Goal: Information Seeking & Learning: Learn about a topic

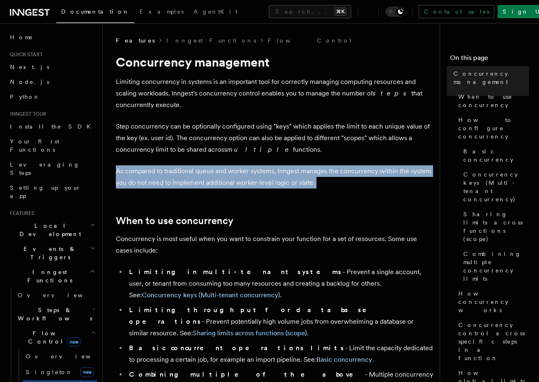
drag, startPoint x: 156, startPoint y: 163, endPoint x: 156, endPoint y: 191, distance: 27.7
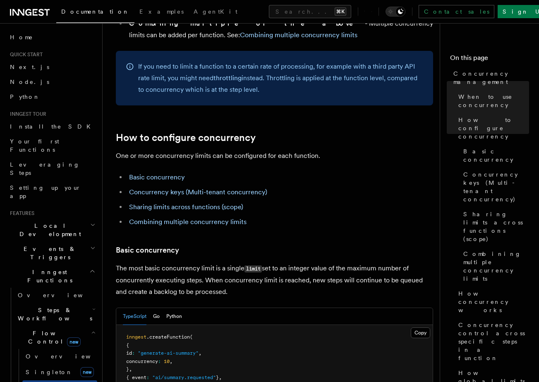
scroll to position [352, 0]
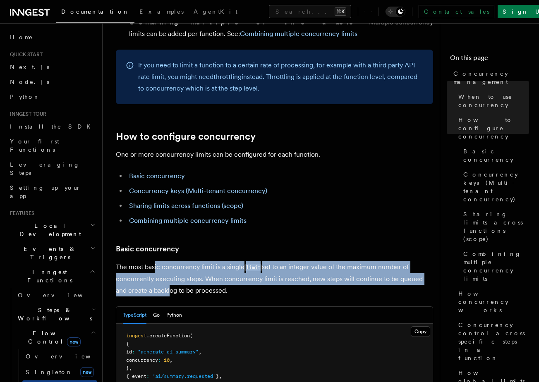
drag, startPoint x: 155, startPoint y: 242, endPoint x: 155, endPoint y: 273, distance: 31.4
click at [155, 273] on p "The most basic concurrency limit is a single limit set to an integer value of t…" at bounding box center [274, 278] width 317 height 35
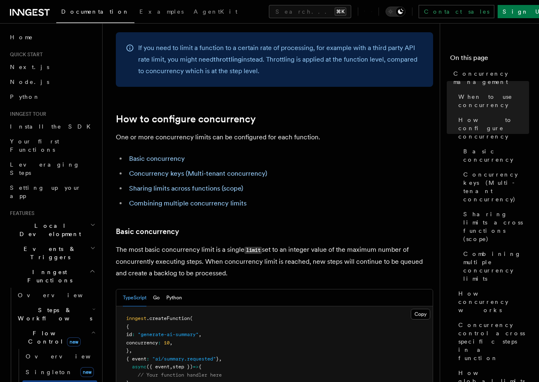
scroll to position [372, 0]
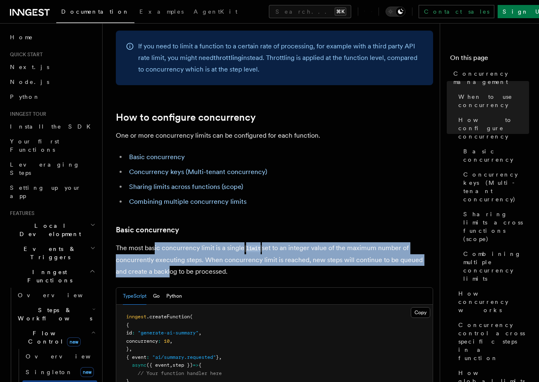
drag, startPoint x: 155, startPoint y: 220, endPoint x: 155, endPoint y: 244, distance: 23.6
click at [155, 244] on p "The most basic concurrency limit is a single limit set to an integer value of t…" at bounding box center [274, 259] width 317 height 35
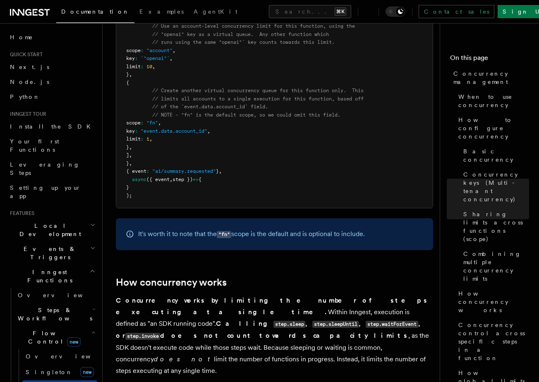
scroll to position [1676, 0]
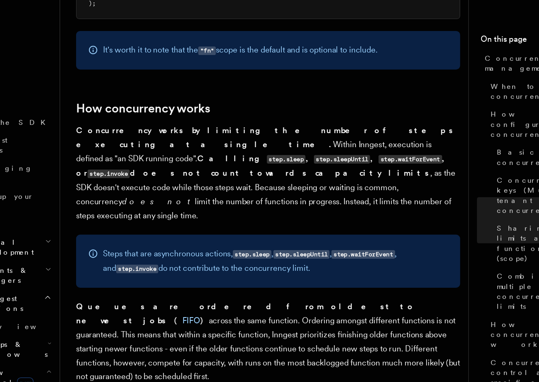
click at [185, 130] on p "Concurrency works by limiting the number of steps executing at a single time. W…" at bounding box center [274, 169] width 317 height 82
drag, startPoint x: 144, startPoint y: 125, endPoint x: 200, endPoint y: 125, distance: 56.3
click at [200, 128] on p "Concurrency works by limiting the number of steps executing at a single time. W…" at bounding box center [274, 169] width 317 height 82
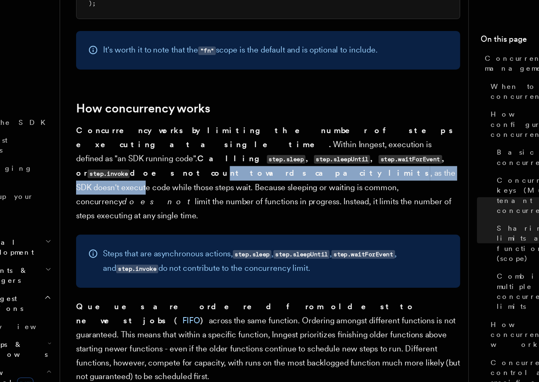
drag, startPoint x: 187, startPoint y: 132, endPoint x: 350, endPoint y: 136, distance: 162.2
click at [349, 136] on p "Concurrency works by limiting the number of steps executing at a single time. W…" at bounding box center [274, 169] width 317 height 82
click at [350, 136] on p "Concurrency works by limiting the number of steps executing at a single time. W…" at bounding box center [274, 169] width 317 height 82
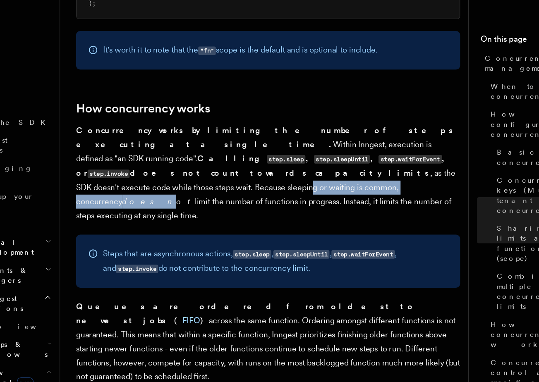
drag, startPoint x: 306, startPoint y: 148, endPoint x: 177, endPoint y: 147, distance: 128.7
click at [178, 147] on p "Concurrency works by limiting the number of steps executing at a single time. W…" at bounding box center [274, 169] width 317 height 82
click at [177, 147] on p "Concurrency works by limiting the number of steps executing at a single time. W…" at bounding box center [274, 169] width 317 height 82
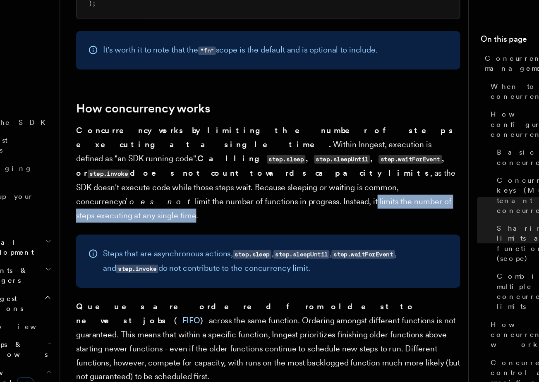
drag, startPoint x: 171, startPoint y: 162, endPoint x: 328, endPoint y: 161, distance: 157.2
click at [328, 161] on p "Concurrency works by limiting the number of steps executing at a single time. W…" at bounding box center [274, 169] width 317 height 82
drag, startPoint x: 340, startPoint y: 161, endPoint x: 133, endPoint y: 151, distance: 207.5
click at [133, 151] on p "Concurrency works by limiting the number of steps executing at a single time. W…" at bounding box center [274, 169] width 317 height 82
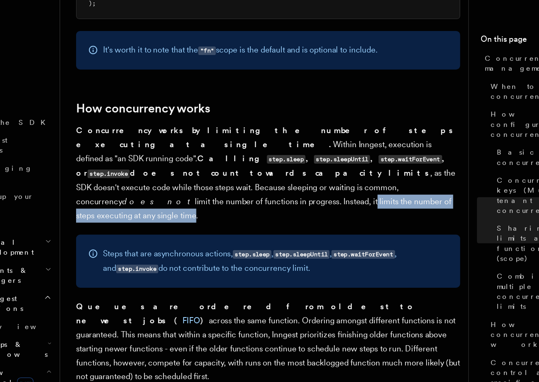
click at [134, 151] on p "Concurrency works by limiting the number of steps executing at a single time. W…" at bounding box center [274, 169] width 317 height 82
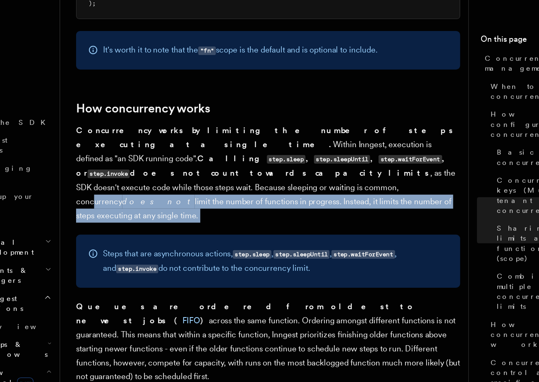
drag, startPoint x: 289, startPoint y: 149, endPoint x: 356, endPoint y: 167, distance: 68.9
click at [356, 167] on article "Features Inngest Functions Flow Control Concurrency management Limiting concurr…" at bounding box center [274, 315] width 317 height 3910
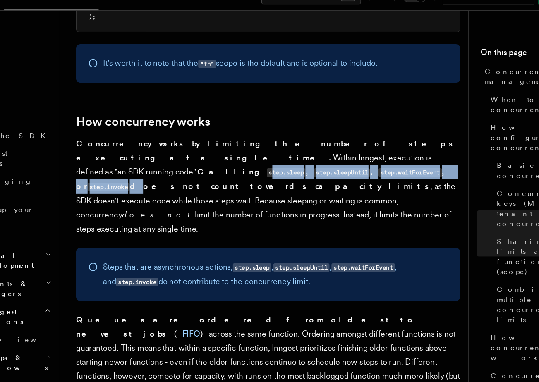
drag, startPoint x: 249, startPoint y: 125, endPoint x: 156, endPoint y: 137, distance: 94.6
click at [155, 153] on strong "Calling step.sleep , step.sleepUntil , step.waitForEvent , or step.invoke does …" at bounding box center [270, 163] width 309 height 20
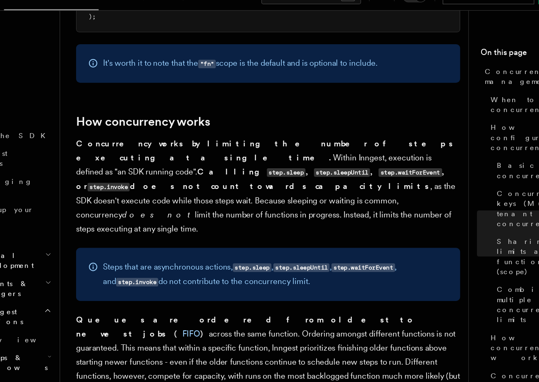
click at [195, 147] on p "Concurrency works by limiting the number of steps executing at a single time. W…" at bounding box center [274, 169] width 317 height 82
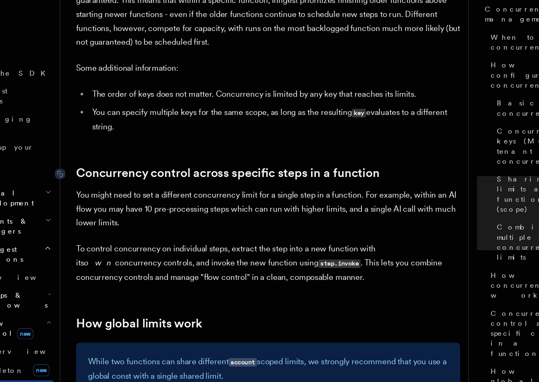
scroll to position [1913, 0]
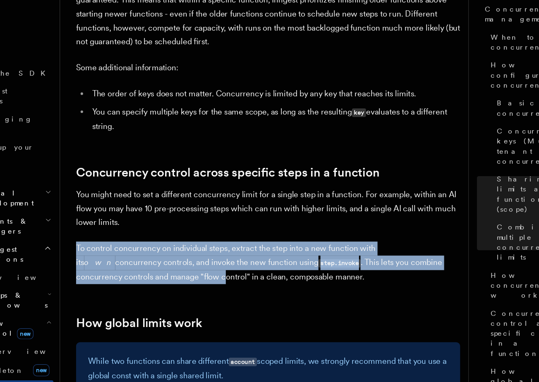
drag, startPoint x: 156, startPoint y: 206, endPoint x: 161, endPoint y: 239, distance: 33.9
click at [161, 239] on article "Features Inngest Functions Flow Control Concurrency management Limiting concurr…" at bounding box center [274, 79] width 317 height 3910
click at [161, 266] on p "To control concurrency on individual steps, extract the step into a new functio…" at bounding box center [274, 283] width 317 height 35
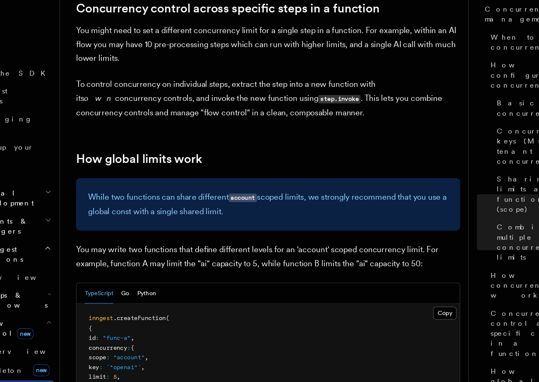
scroll to position [2049, 0]
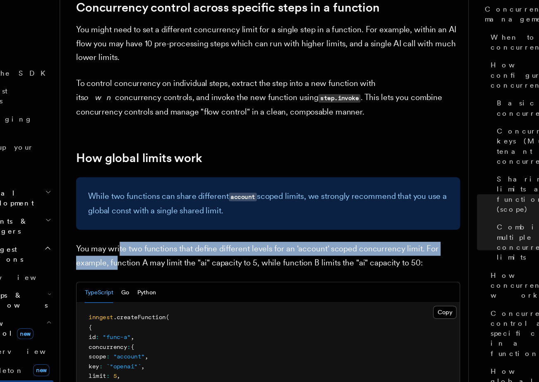
drag, startPoint x: 151, startPoint y: 218, endPoint x: 151, endPoint y: 227, distance: 8.7
click at [151, 266] on p "You may write two functions that define different levels for an 'account' scope…" at bounding box center [274, 277] width 317 height 23
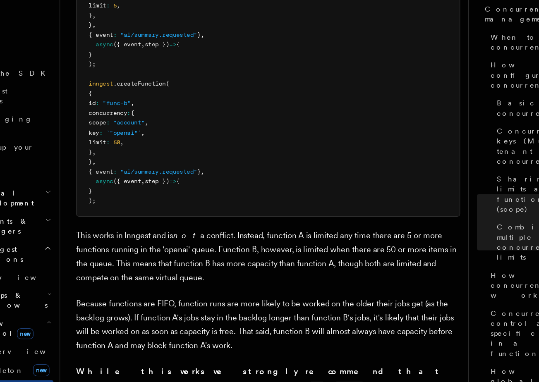
scroll to position [2402, 0]
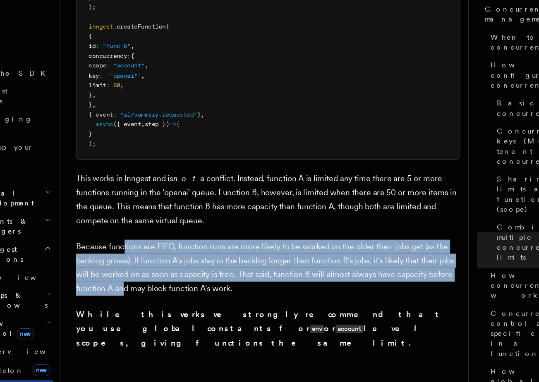
drag, startPoint x: 155, startPoint y: 212, endPoint x: 156, endPoint y: 247, distance: 34.8
click at [156, 264] on p "Because functions are FIFO, function runs are more likely to be worked on the o…" at bounding box center [274, 287] width 317 height 46
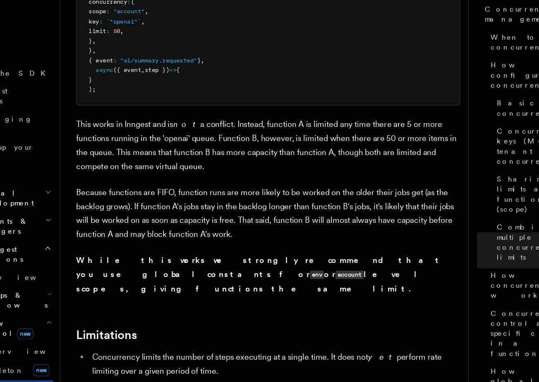
scroll to position [2452, 0]
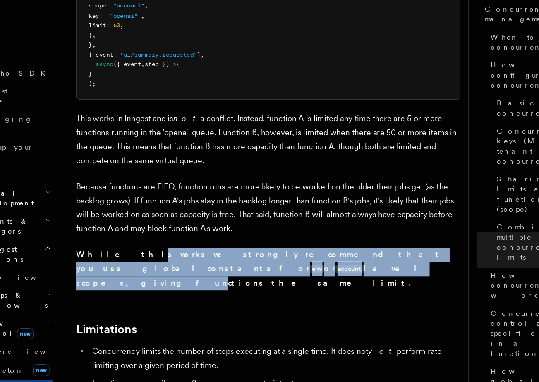
drag, startPoint x: 142, startPoint y: 225, endPoint x: 142, endPoint y: 236, distance: 10.8
click at [142, 273] on strong "While this works we strongly recommend that you use global constants for env or…" at bounding box center [267, 288] width 303 height 31
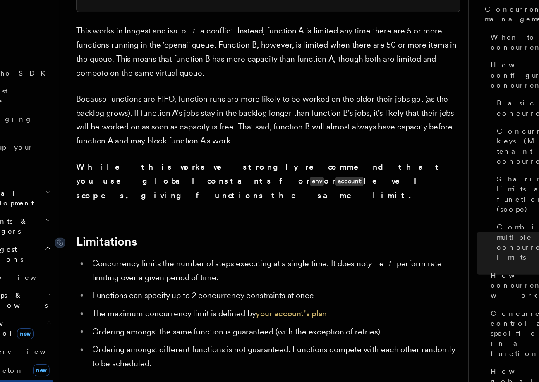
scroll to position [2541, 0]
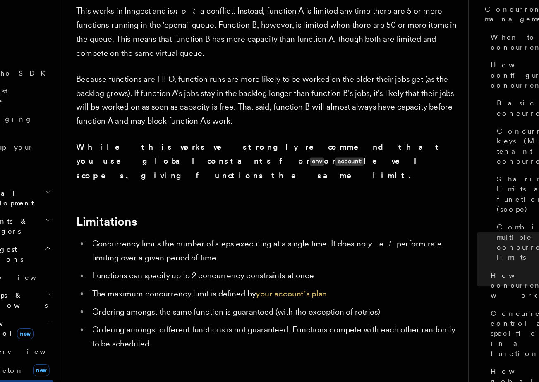
drag, startPoint x: 155, startPoint y: 201, endPoint x: 155, endPoint y: 215, distance: 13.7
click at [155, 262] on li "Concurrency limits the number of steps executing at a single time. It does not …" at bounding box center [280, 273] width 307 height 23
drag, startPoint x: 155, startPoint y: 229, endPoint x: 234, endPoint y: 229, distance: 79.4
click at [234, 289] on li "Functions can specify up to 2 concurrency constraints at once" at bounding box center [280, 295] width 307 height 12
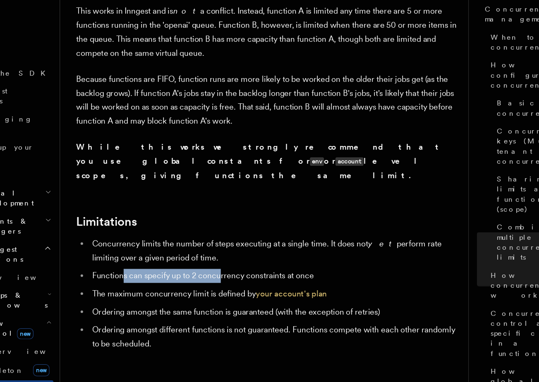
click at [234, 289] on li "Functions can specify up to 2 concurrency constraints at once" at bounding box center [280, 295] width 307 height 12
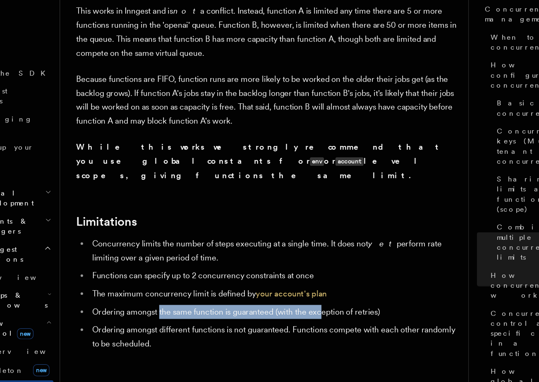
drag, startPoint x: 185, startPoint y: 260, endPoint x: 318, endPoint y: 259, distance: 132.8
click at [318, 319] on li "Ordering amongst the same function is guaranteed (with the exception of retries)" at bounding box center [280, 325] width 307 height 12
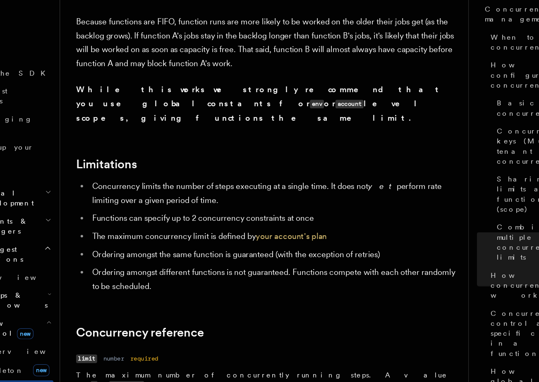
scroll to position [2589, 0]
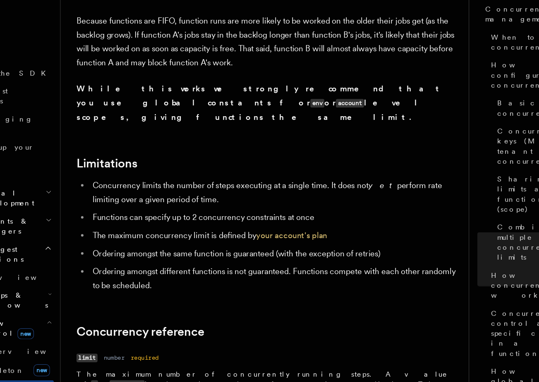
click at [345, 285] on li "Ordering amongst different functions is not guaranteed. Functions compete with …" at bounding box center [280, 296] width 307 height 23
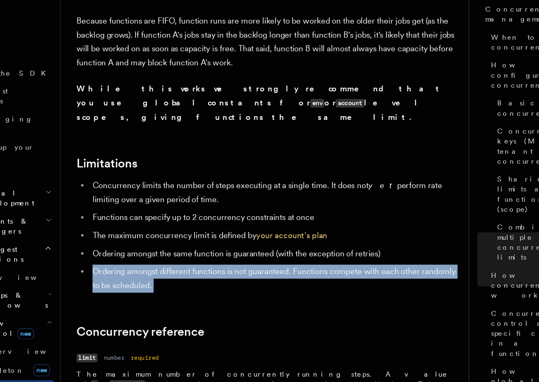
click at [345, 285] on li "Ordering amongst different functions is not guaranteed. Functions compete with …" at bounding box center [280, 296] width 307 height 23
click at [359, 285] on li "Ordering amongst different functions is not guaranteed. Functions compete with …" at bounding box center [280, 296] width 307 height 23
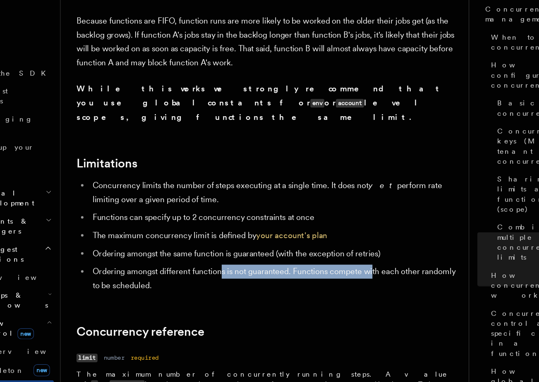
drag, startPoint x: 357, startPoint y: 222, endPoint x: 233, endPoint y: 222, distance: 124.1
click at [233, 285] on li "Ordering amongst different functions is not guaranteed. Functions compete with …" at bounding box center [280, 296] width 307 height 23
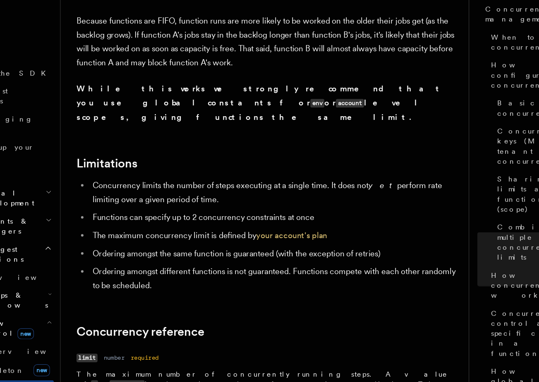
click at [233, 285] on li "Ordering amongst different functions is not guaranteed. Functions compete with …" at bounding box center [280, 296] width 307 height 23
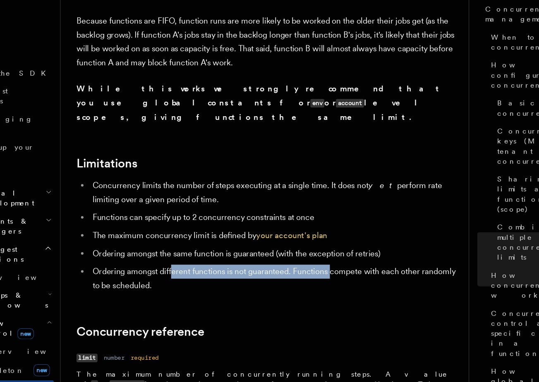
drag, startPoint x: 194, startPoint y: 219, endPoint x: 325, endPoint y: 219, distance: 131.1
click at [325, 285] on li "Ordering amongst different functions is not guaranteed. Functions compete with …" at bounding box center [280, 296] width 307 height 23
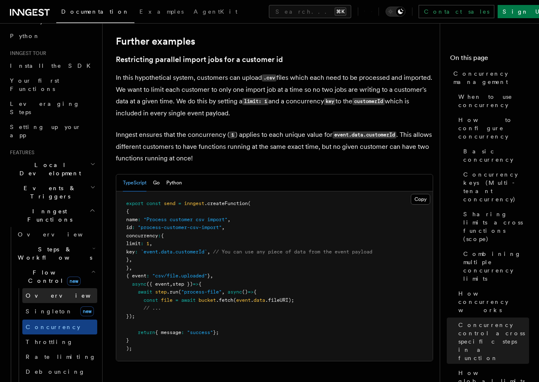
scroll to position [67, 0]
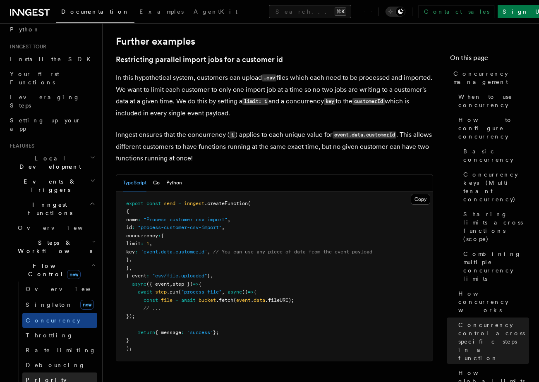
click at [54, 373] on link "Priority" at bounding box center [59, 380] width 75 height 15
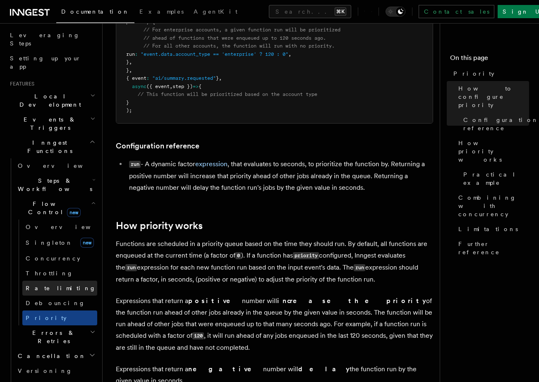
scroll to position [141, 0]
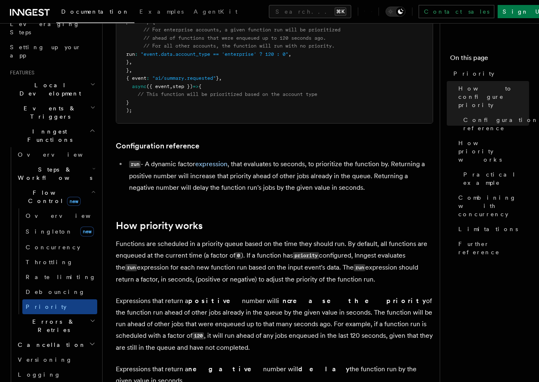
scroll to position [3366, 0]
